Goal: Task Accomplishment & Management: Manage account settings

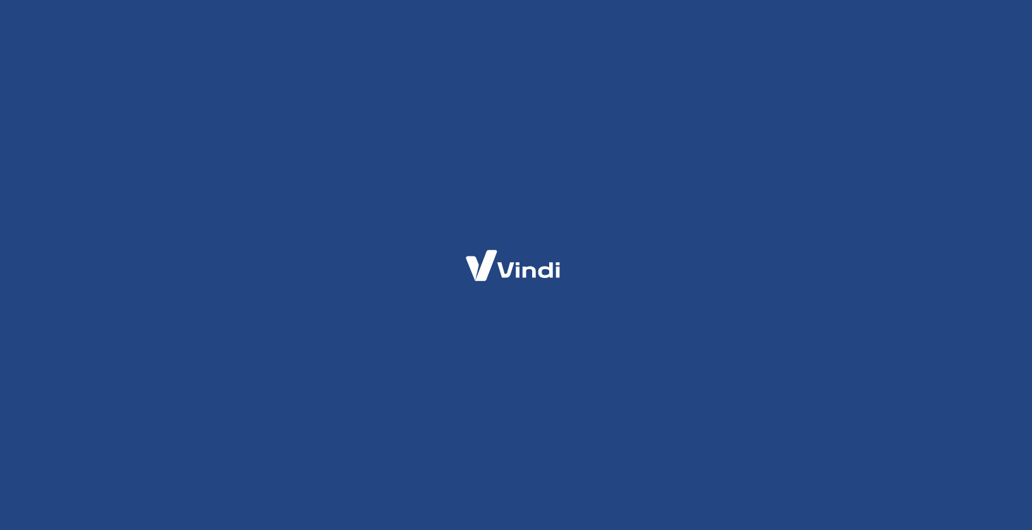
click at [255, 141] on div at bounding box center [516, 265] width 1032 height 530
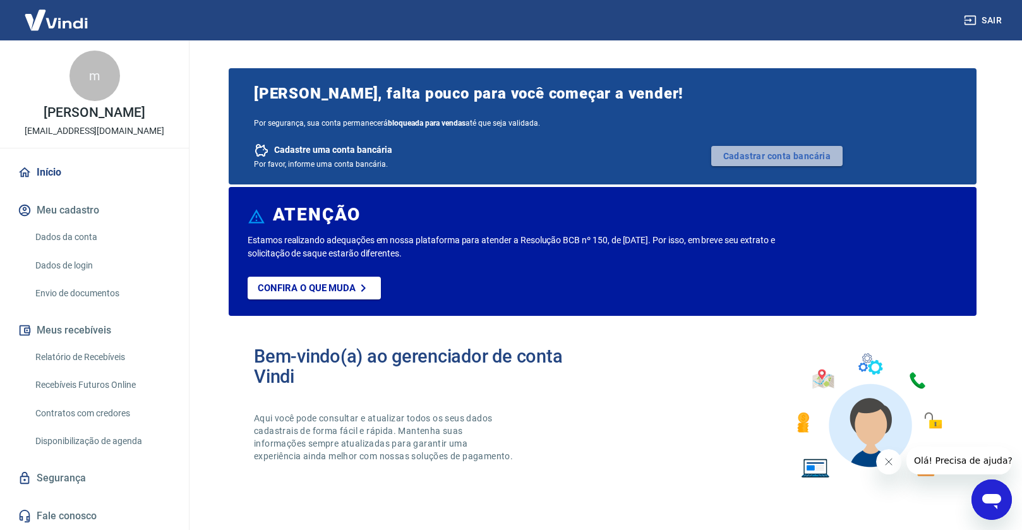
click at [769, 157] on link "Cadastrar conta bancária" at bounding box center [776, 156] width 131 height 20
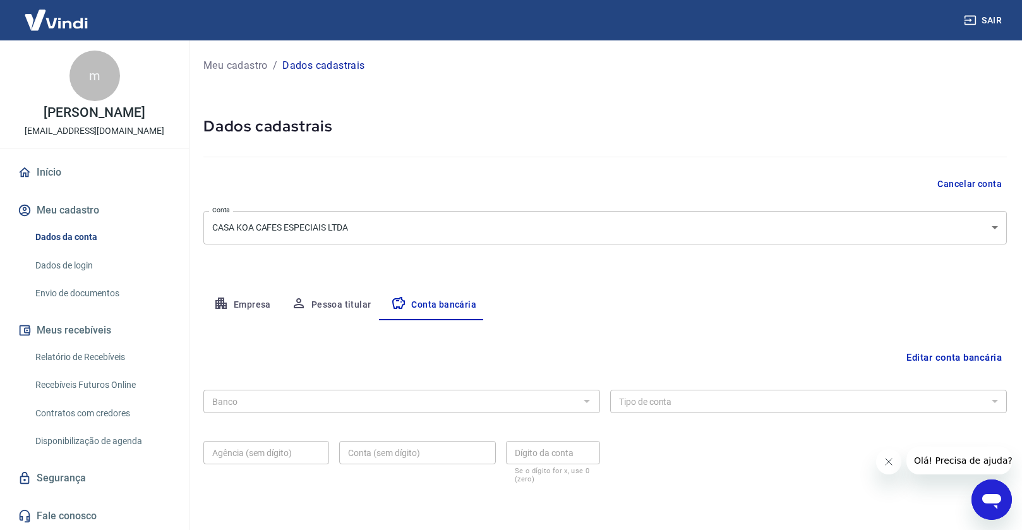
click at [261, 418] on div "Banco Banco Tipo de conta Conta Corrente Conta Poupança Tipo de conta Agência (…" at bounding box center [604, 435] width 803 height 101
click at [936, 359] on button "Editar conta bancária" at bounding box center [953, 358] width 105 height 24
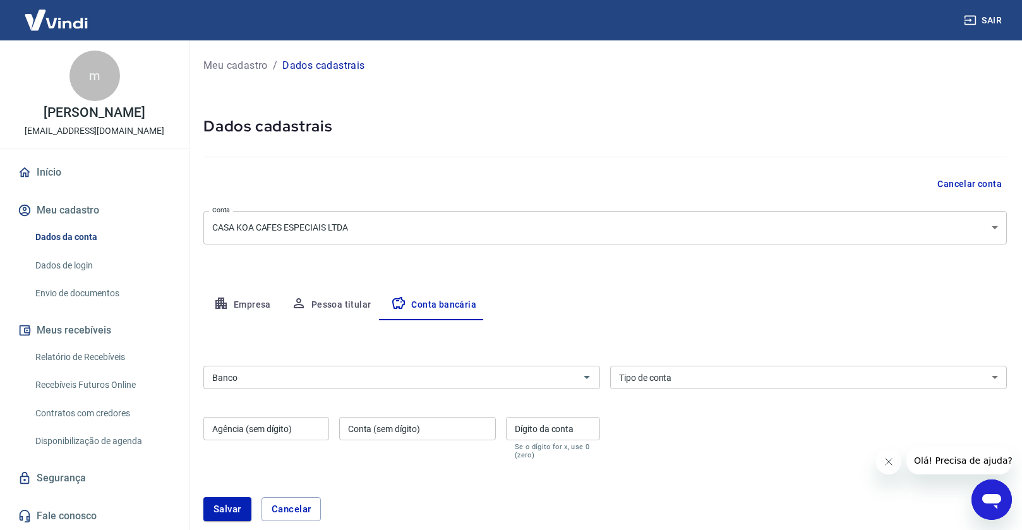
click at [536, 372] on input "Banco" at bounding box center [391, 378] width 368 height 16
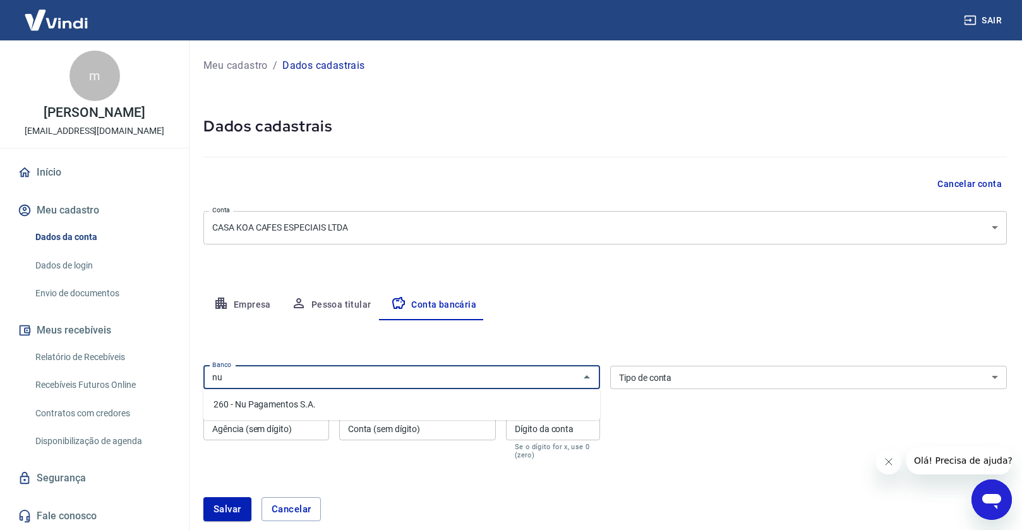
type input "n"
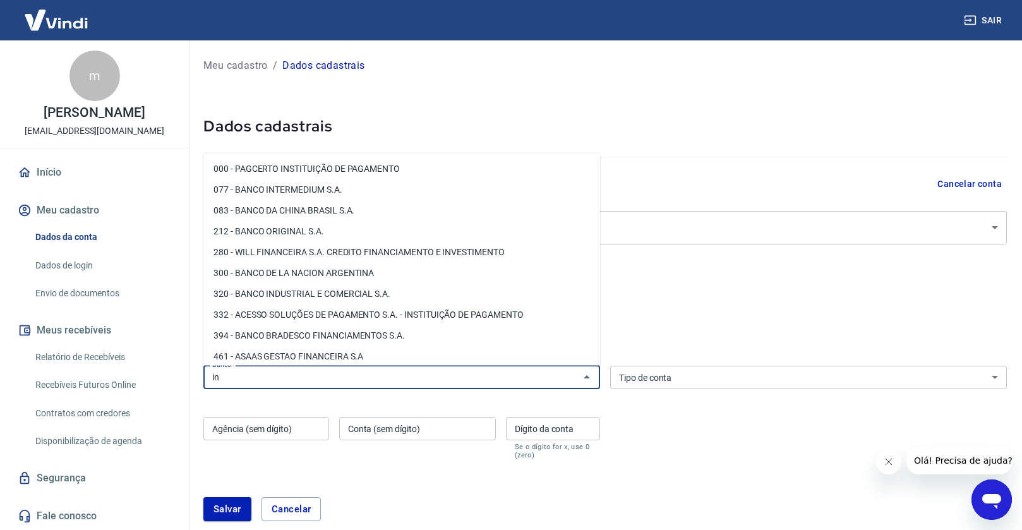
type input "i"
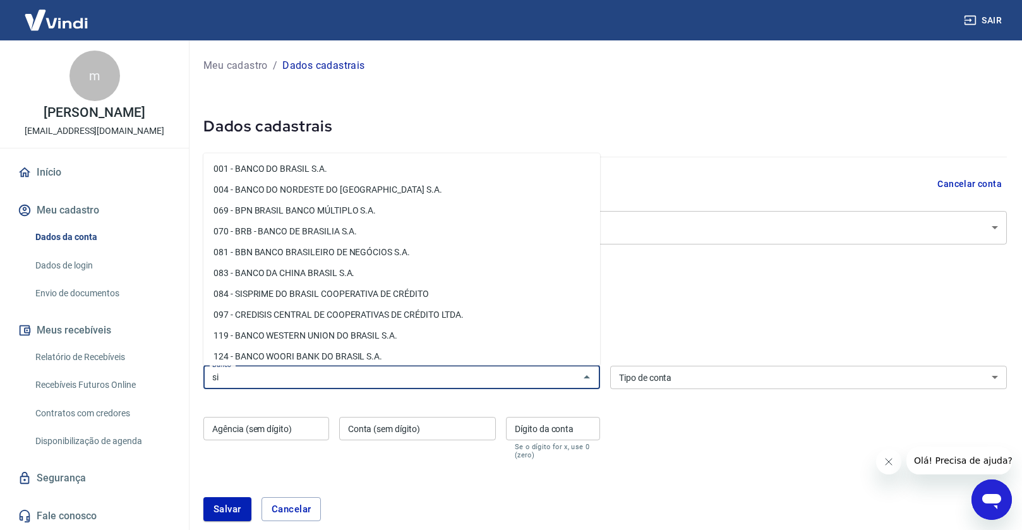
type input "s"
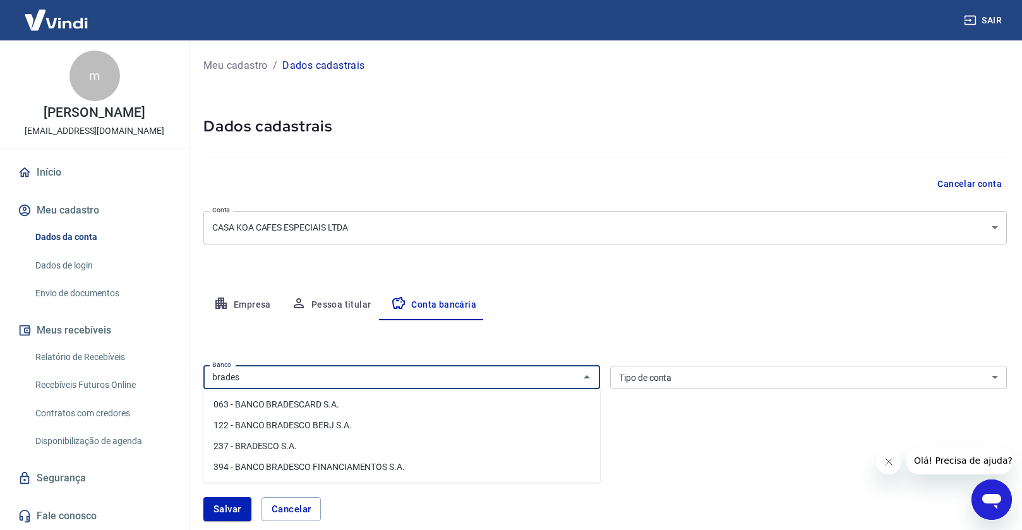
type input "brades"
click at [664, 381] on div "Tipo de conta Conta Corrente Conta Poupança Tipo de conta" at bounding box center [808, 377] width 397 height 23
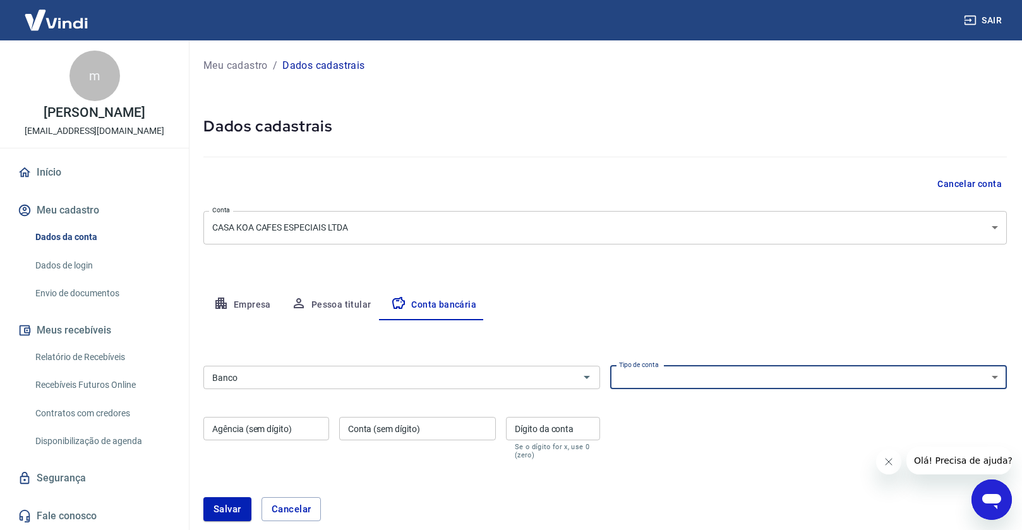
select select "1"
click at [610, 366] on select "Conta Corrente Conta Poupança" at bounding box center [808, 377] width 397 height 23
click at [244, 378] on input "Banco" at bounding box center [391, 378] width 368 height 16
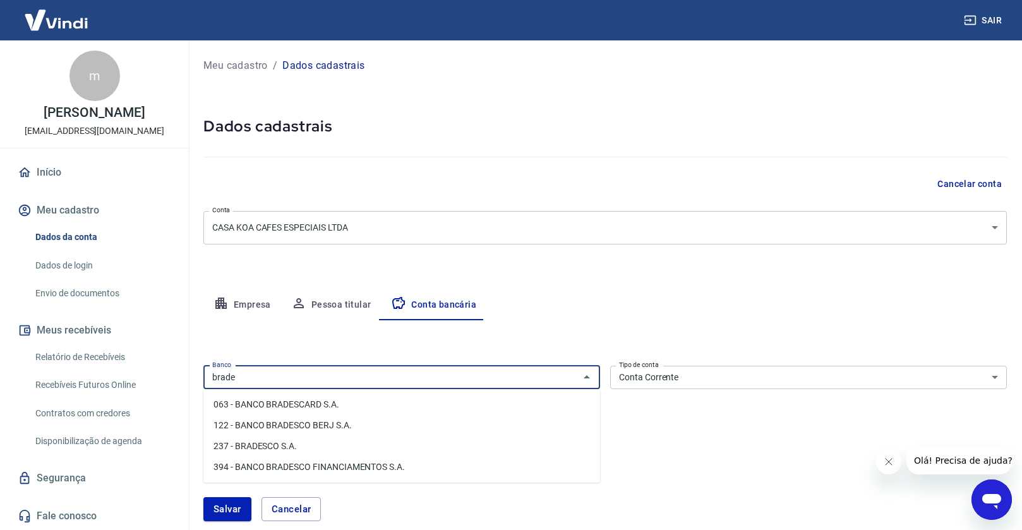
click at [260, 447] on li "237 - BRADESCO S.A." at bounding box center [401, 446] width 397 height 21
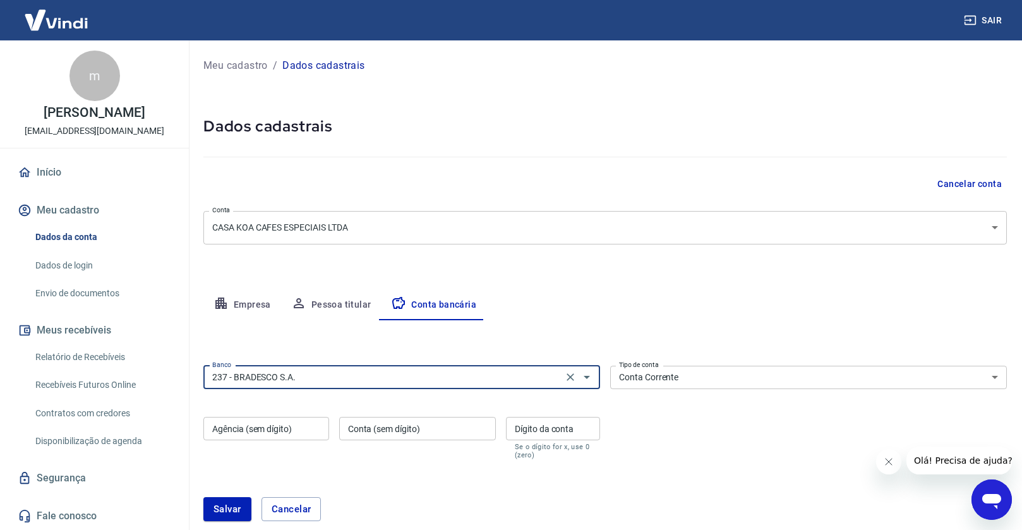
type input "237 - BRADESCO S.A."
click at [252, 430] on input "Agência (sem dígito)" at bounding box center [266, 428] width 126 height 23
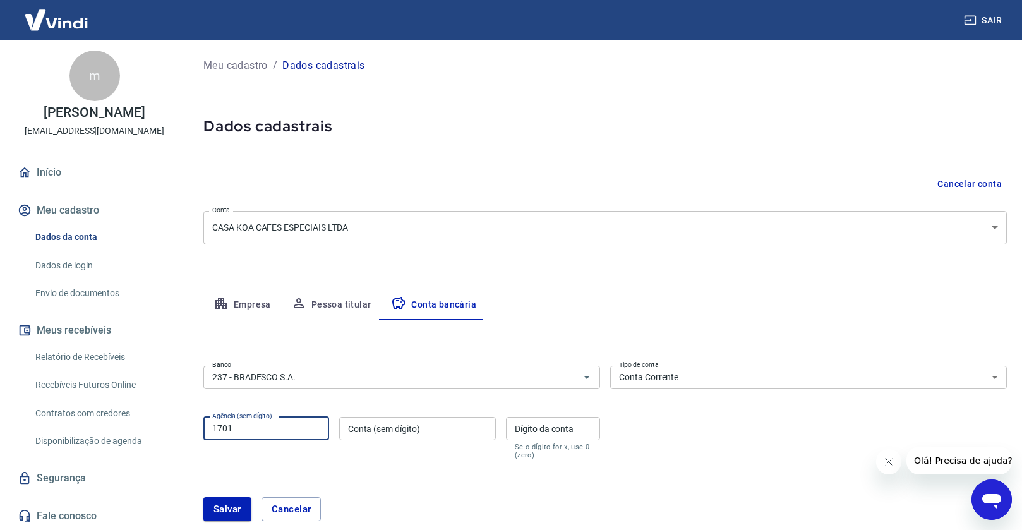
type input "1701"
type input "4146"
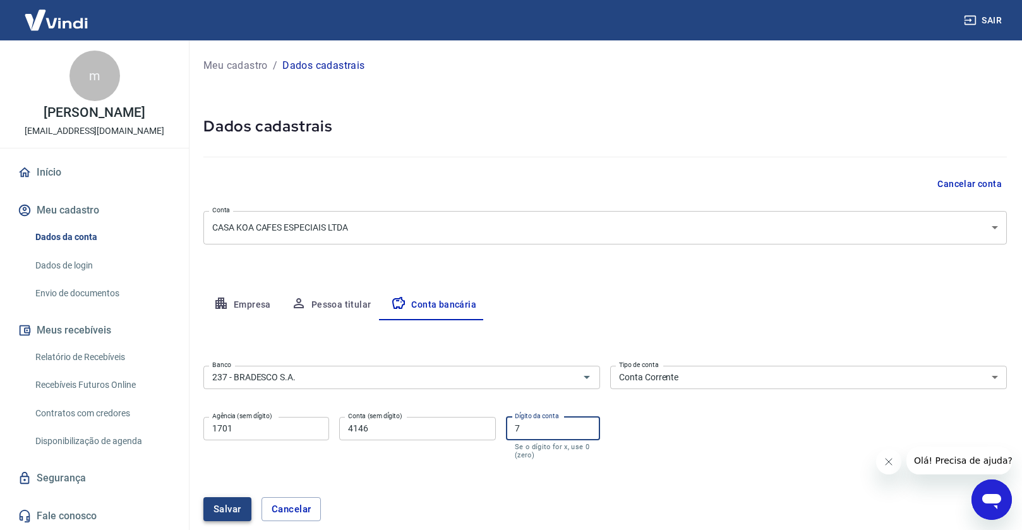
type input "7"
click at [215, 506] on button "Salvar" at bounding box center [227, 509] width 48 height 24
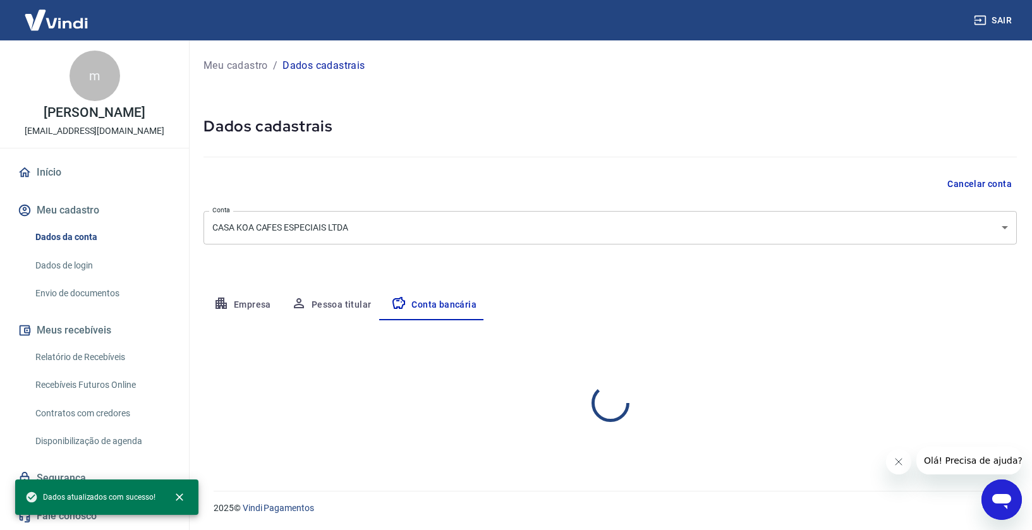
select select "1"
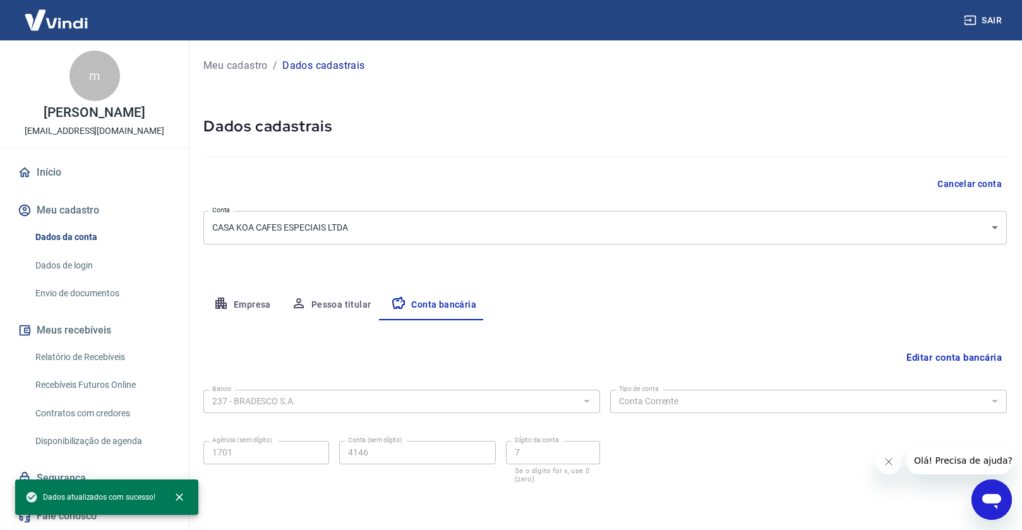
scroll to position [45, 0]
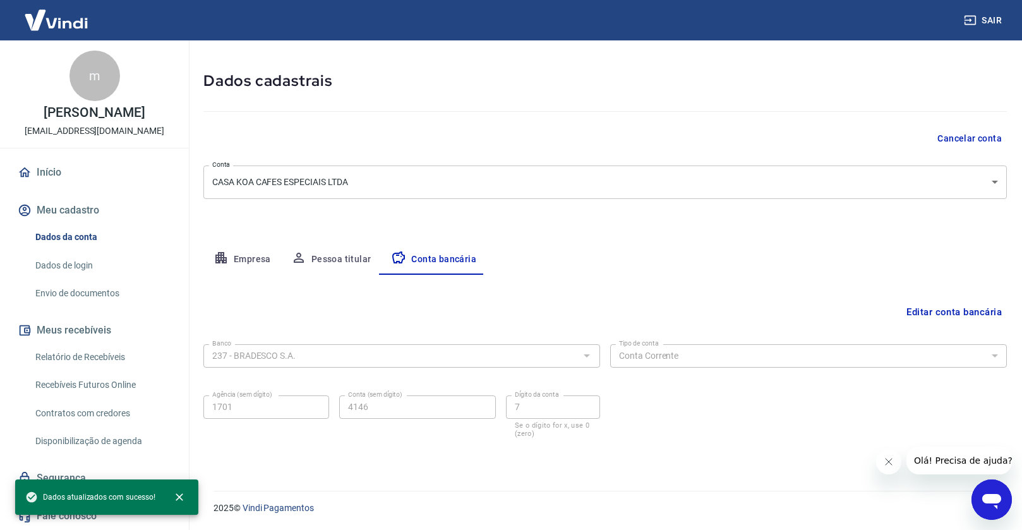
click at [887, 460] on icon "Fechar mensagem da empresa" at bounding box center [889, 462] width 6 height 6
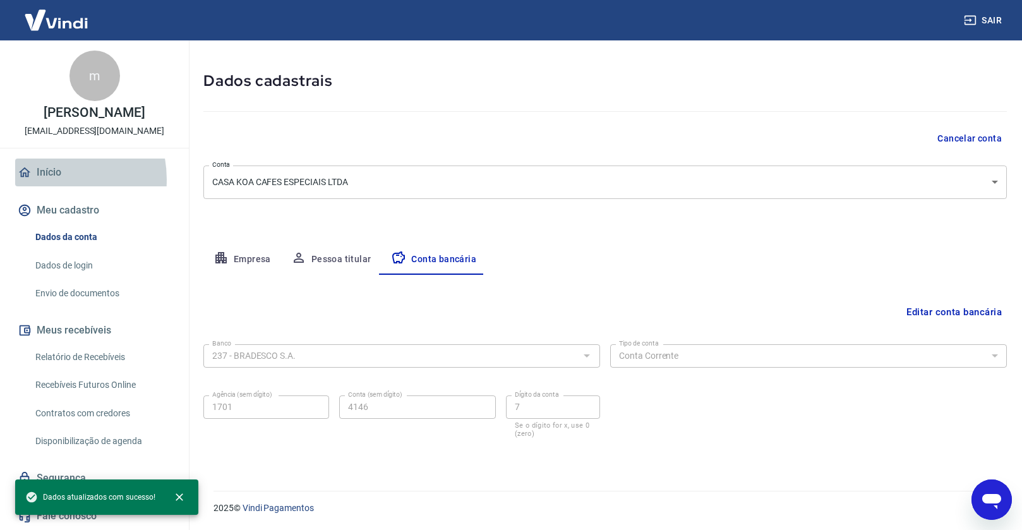
click at [45, 186] on link "Início" at bounding box center [94, 173] width 159 height 28
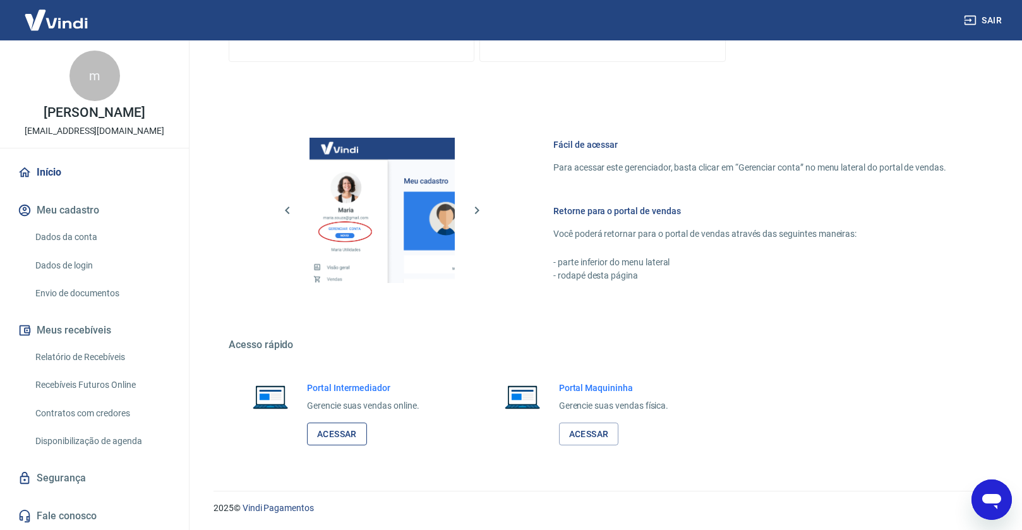
click at [344, 434] on link "Acessar" at bounding box center [337, 434] width 60 height 23
